Goal: Check status: Check status

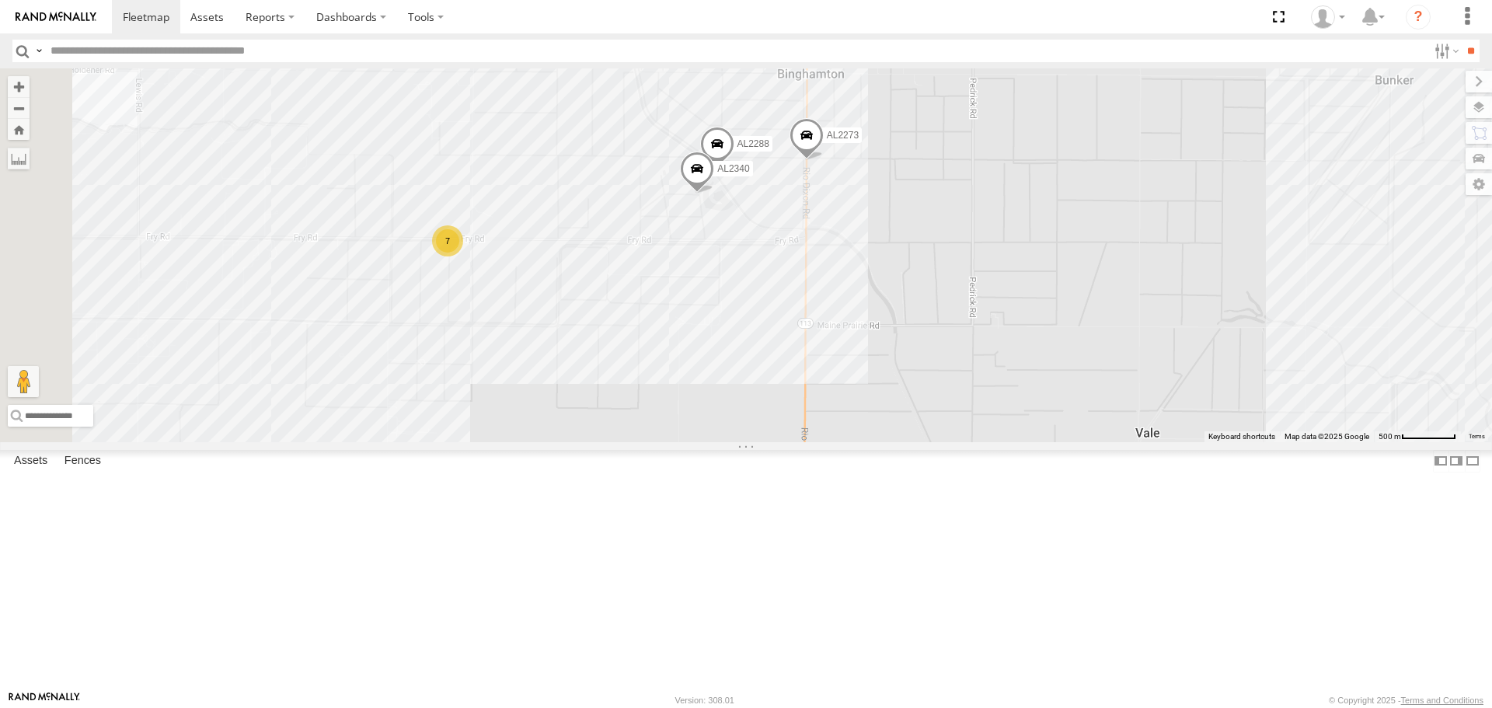
drag, startPoint x: 768, startPoint y: 300, endPoint x: 1004, endPoint y: 318, distance: 236.9
click at [1004, 318] on div "FRONTLOADER JD344H AL2344 AL2299 PT2389 AL2382 AL2367 AL2351 PT2423 AL2359 AL23…" at bounding box center [746, 254] width 1492 height 373
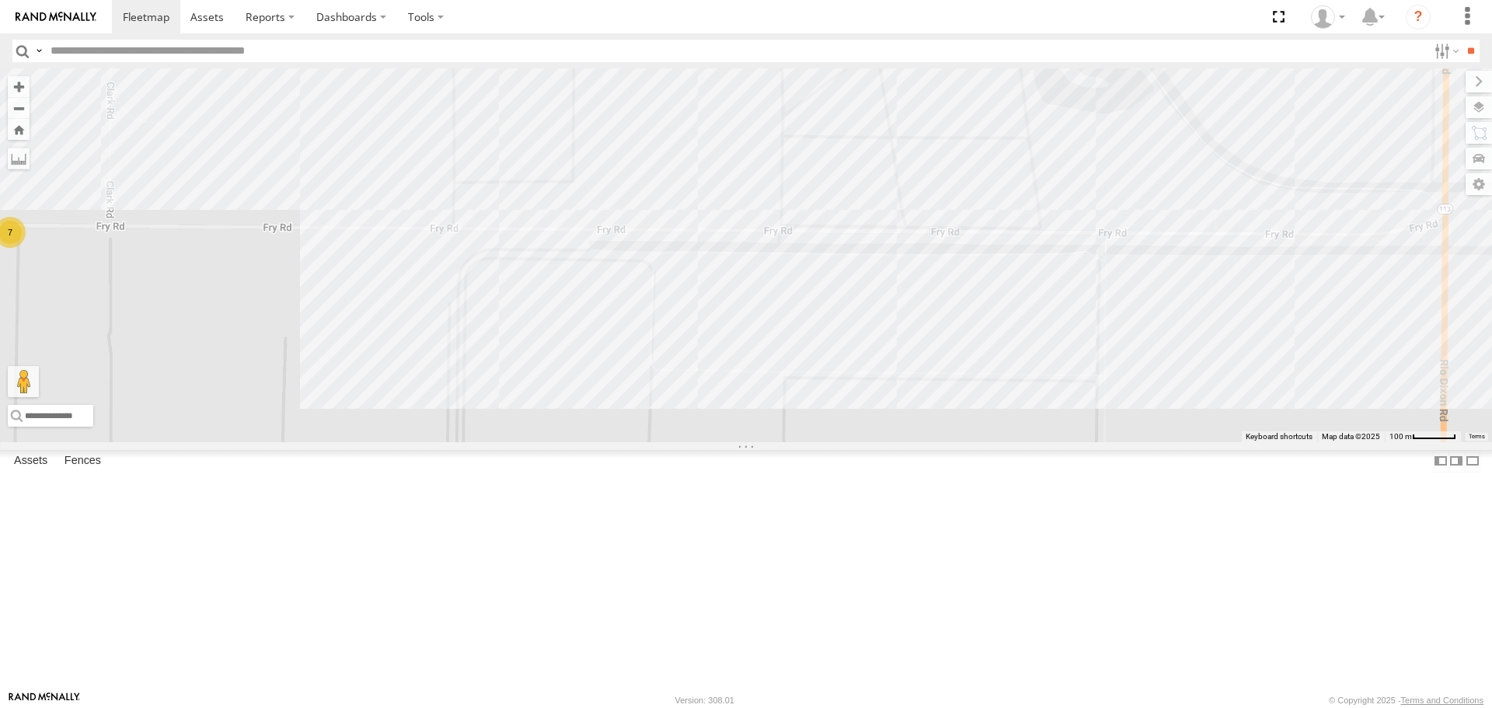
drag, startPoint x: 998, startPoint y: 399, endPoint x: 618, endPoint y: 404, distance: 380.8
click at [618, 404] on div "FRONTLOADER JD344H AL2344 AL2299 PT2389 AL2382 AL2367 AL2351 PT2423 AL2359 AL23…" at bounding box center [746, 254] width 1492 height 373
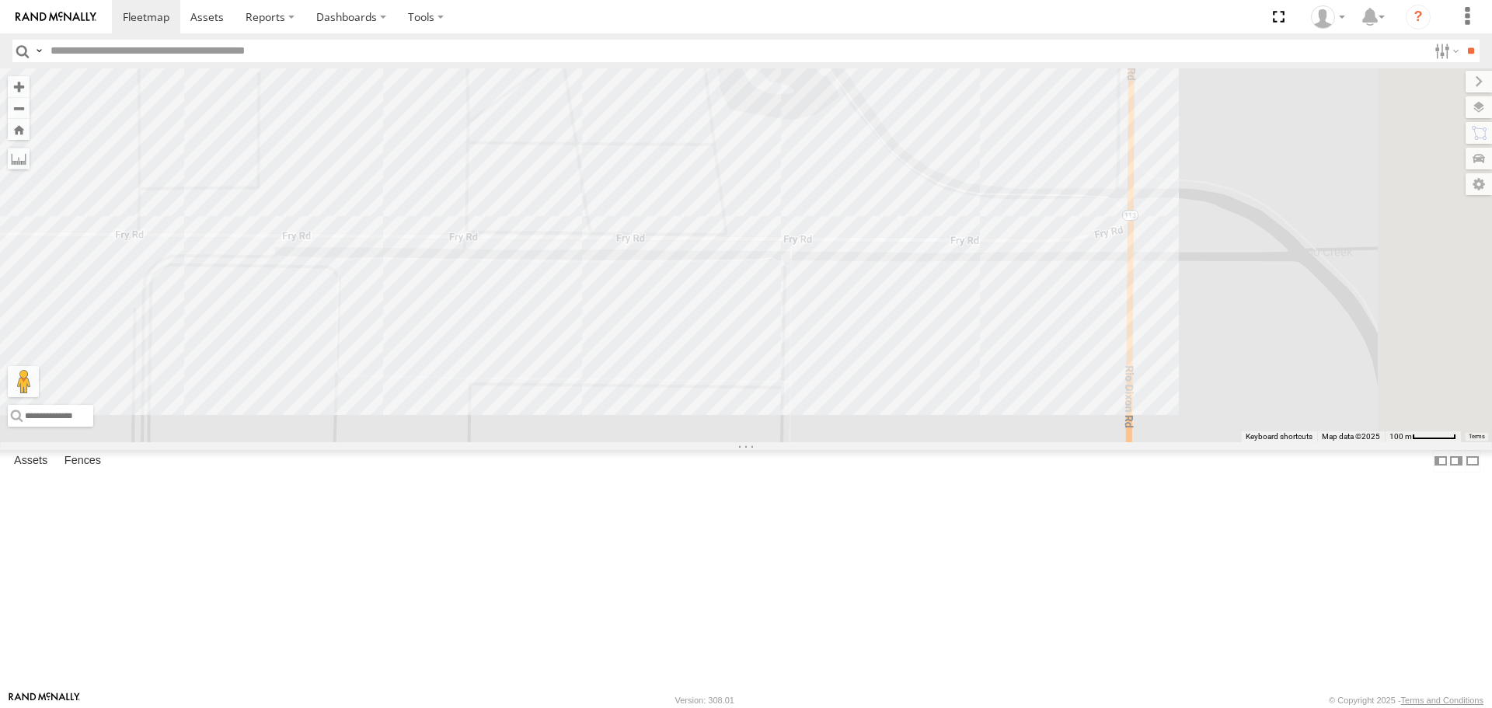
drag, startPoint x: 1160, startPoint y: 416, endPoint x: 837, endPoint y: 423, distance: 323.3
click at [837, 423] on div "FRONTLOADER JD344H AL2344 AL2299 PT2389 AL2382 AL2367 AL2351 PT2423 AL2359 AL23…" at bounding box center [746, 254] width 1492 height 373
click at [1481, 116] on label at bounding box center [1463, 107] width 57 height 22
click at [0, 0] on span "Basemaps" at bounding box center [0, 0] width 0 height 0
click at [0, 0] on span "Satellite" at bounding box center [0, 0] width 0 height 0
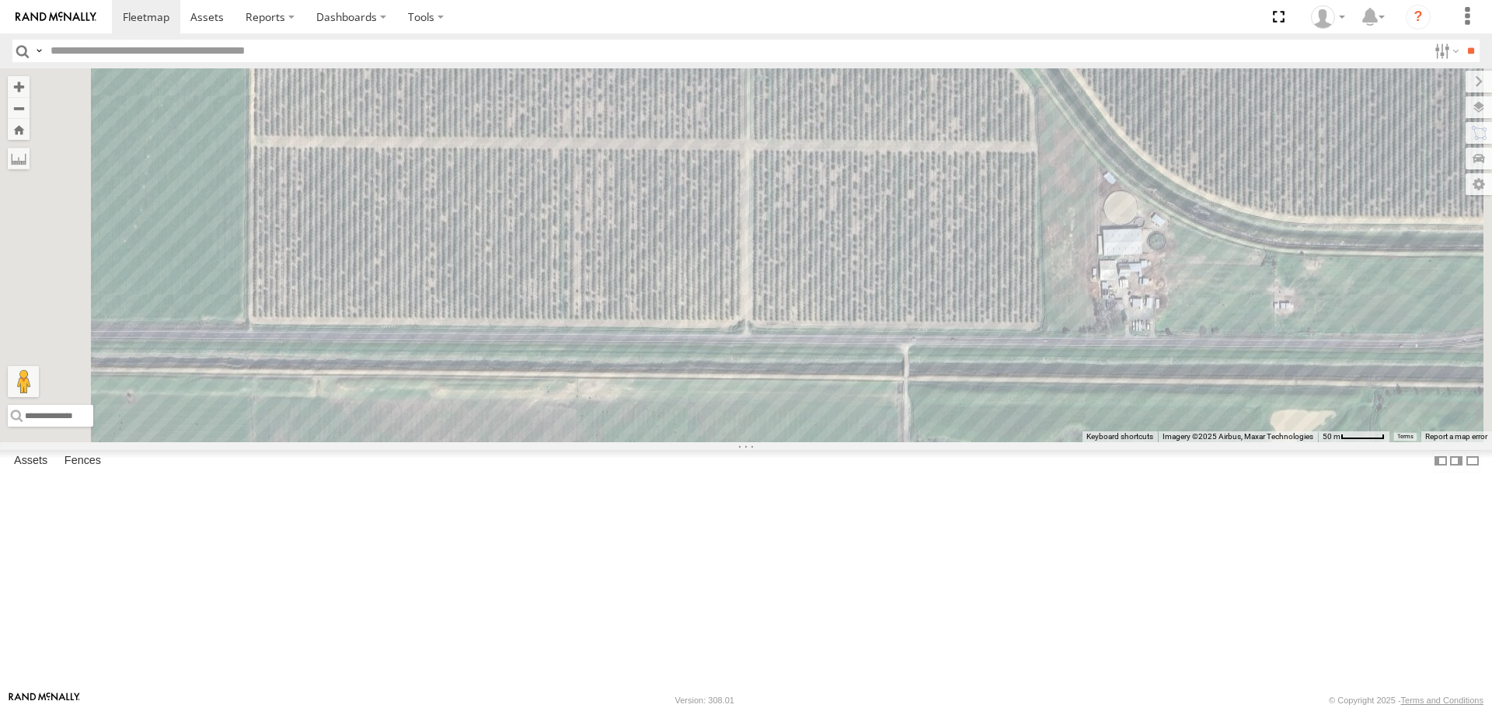
drag, startPoint x: 948, startPoint y: 563, endPoint x: 977, endPoint y: 290, distance: 275.1
click at [977, 290] on div "FRONTLOADER JD344H AL2344 AL2299 PT2389 AL2382 AL2367 AL2351 PT2423 AL2359 AL23…" at bounding box center [746, 254] width 1492 height 373
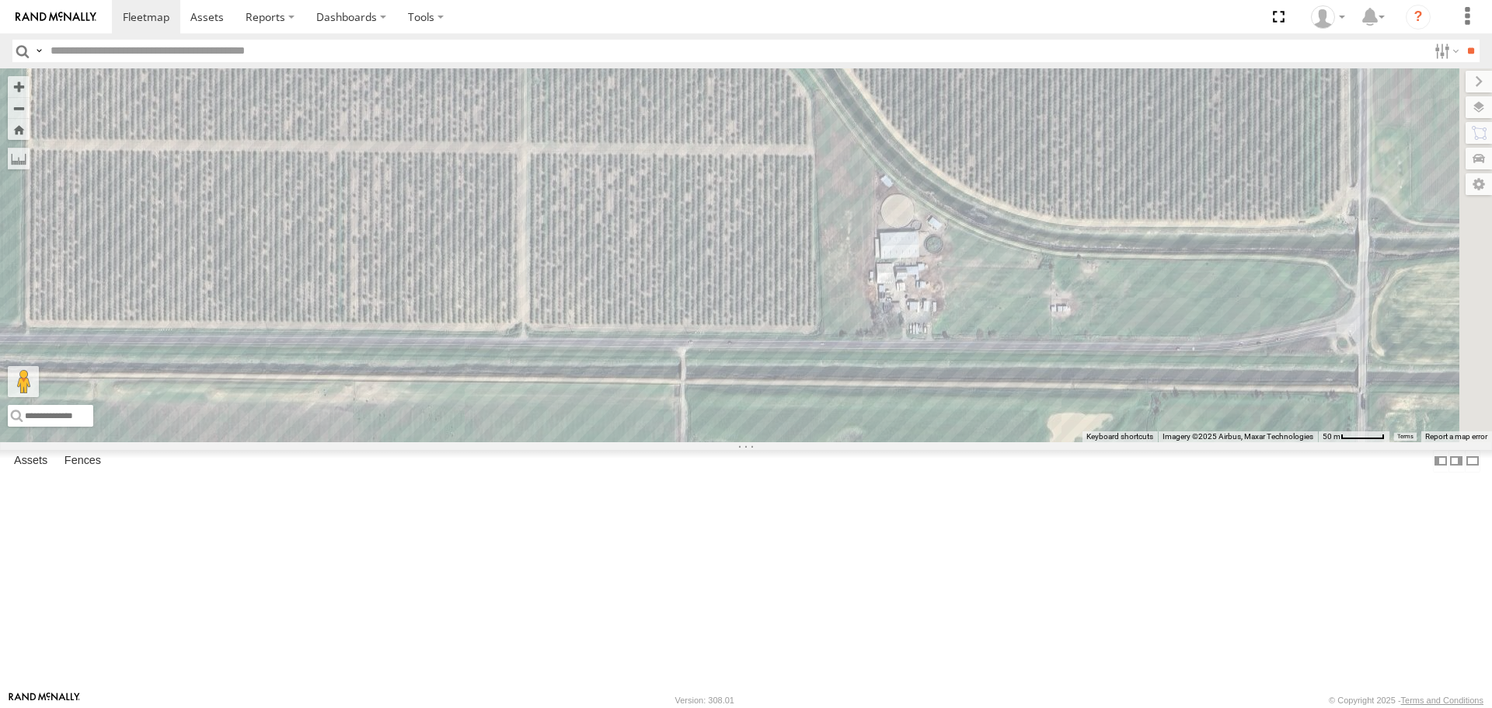
drag, startPoint x: 904, startPoint y: 383, endPoint x: 793, endPoint y: 385, distance: 110.3
click at [793, 385] on div "FRONTLOADER JD344H AL2344 AL2299 PT2389 AL2382 AL2367 AL2351 PT2423 AL2359 AL23…" at bounding box center [746, 254] width 1492 height 373
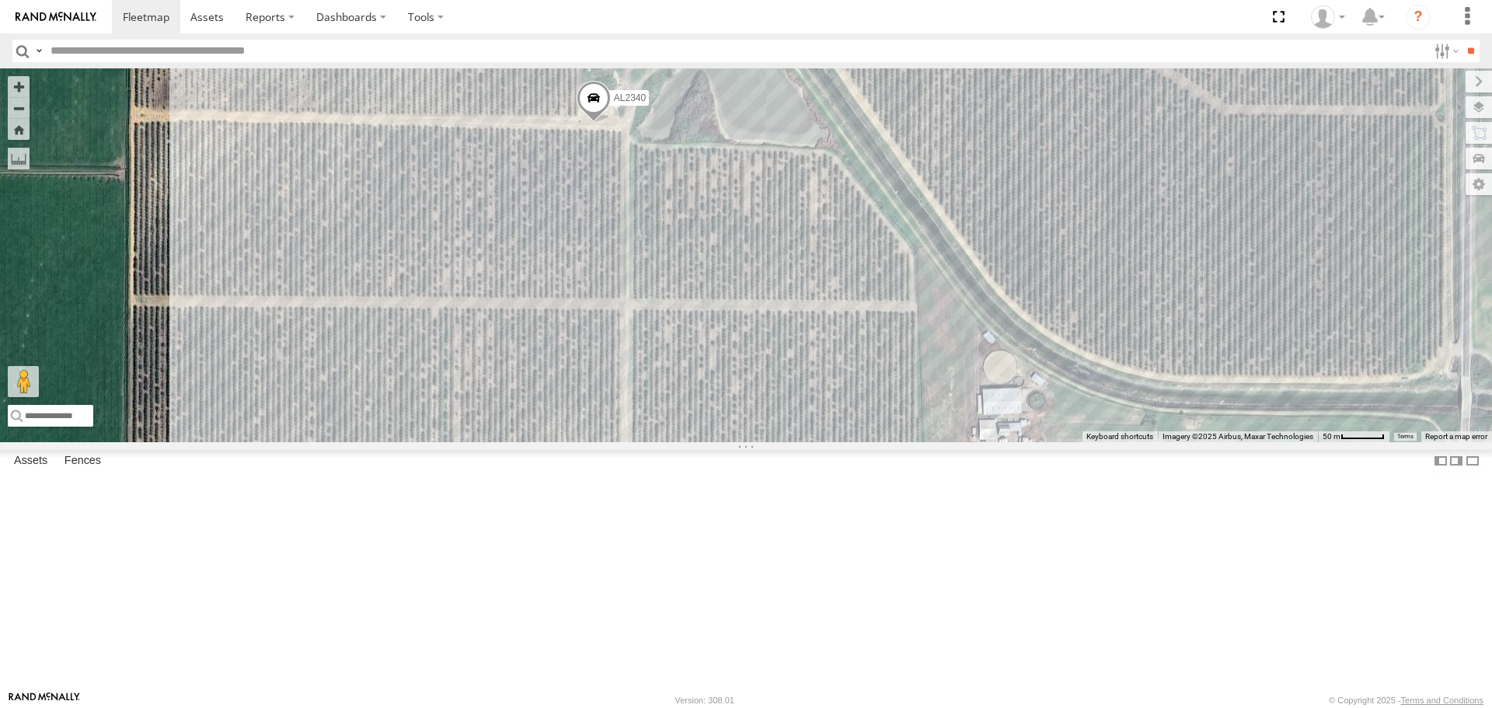
drag, startPoint x: 904, startPoint y: 399, endPoint x: 975, endPoint y: 523, distance: 143.0
click at [977, 441] on div "FRONTLOADER JD344H AL2344 AL2299 PT2389 AL2382 AL2367 AL2351 PT2423 AL2359 AL23…" at bounding box center [746, 254] width 1492 height 373
